Goal: Find specific page/section: Find specific page/section

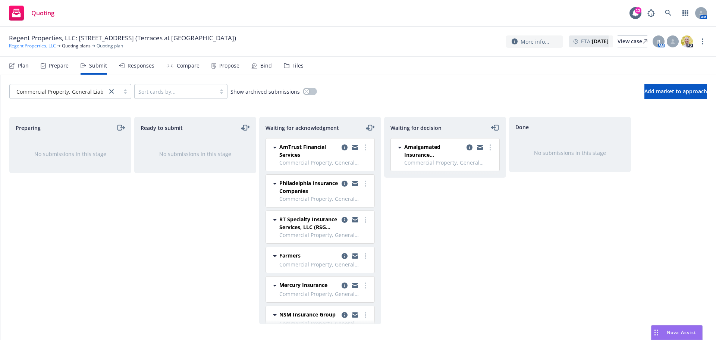
click at [40, 47] on link "Regent Properties, LLC" at bounding box center [32, 46] width 47 height 7
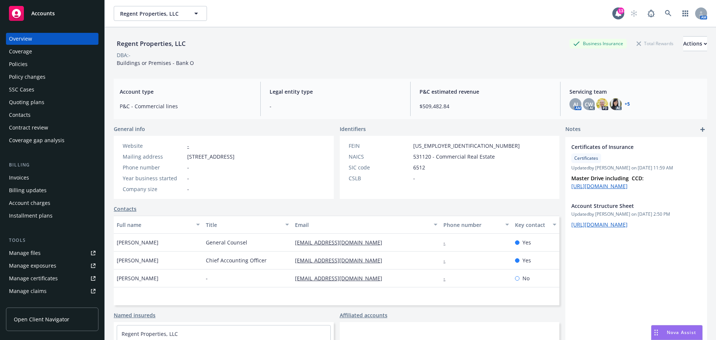
drag, startPoint x: 327, startPoint y: 58, endPoint x: 321, endPoint y: 58, distance: 6.3
click at [327, 58] on div "DBA: -" at bounding box center [410, 55] width 593 height 8
click at [35, 100] on div "Quoting plans" at bounding box center [26, 102] width 35 height 12
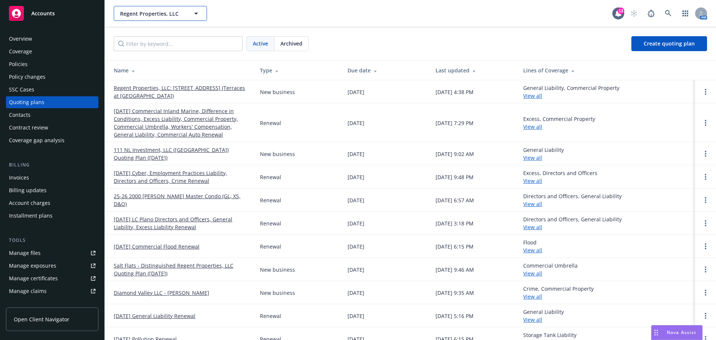
click at [141, 14] on span "Regent Properties, LLC" at bounding box center [152, 14] width 65 height 8
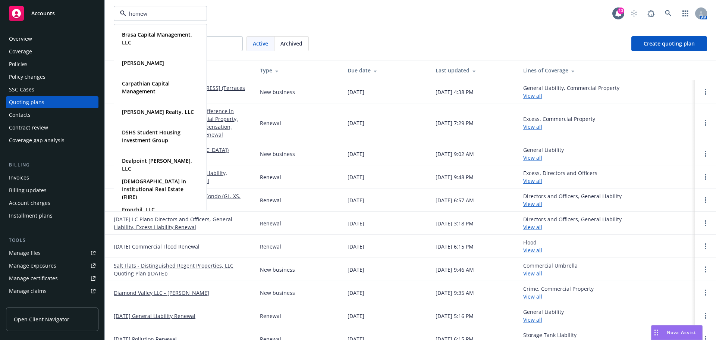
type input "homewo"
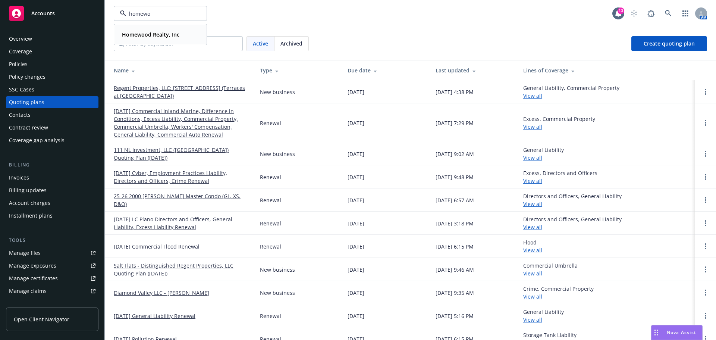
click at [138, 32] on strong "Homewood Realty, Inc" at bounding box center [150, 34] width 57 height 7
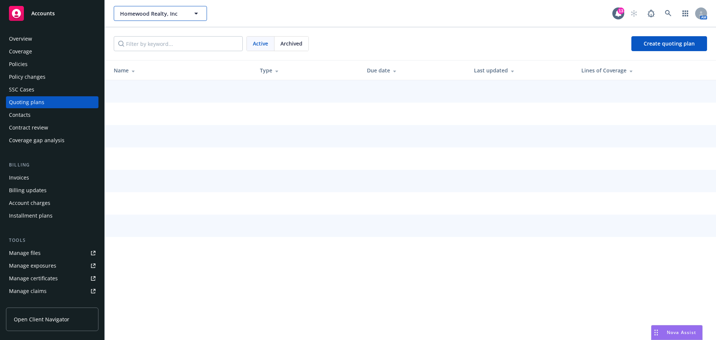
click at [151, 18] on button "Homewood Realty, Inc" at bounding box center [160, 13] width 93 height 15
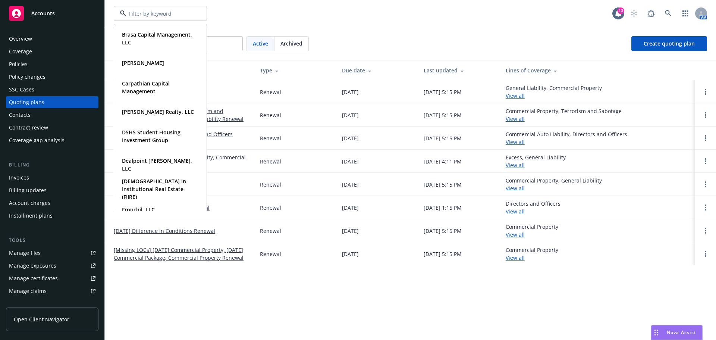
click at [275, 12] on div "Brasa Capital Management, LLC Type Commercial [PERSON_NAME] Type Commercial FEI…" at bounding box center [363, 13] width 499 height 15
